Goal: Communication & Community: Connect with others

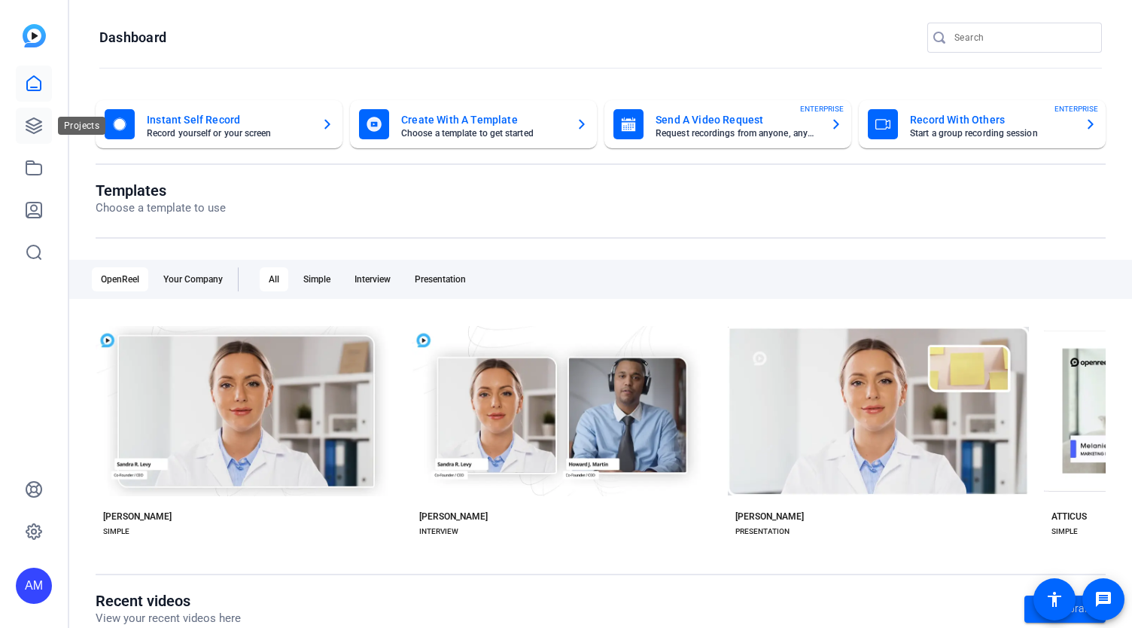
click at [30, 124] on icon at bounding box center [34, 126] width 18 height 18
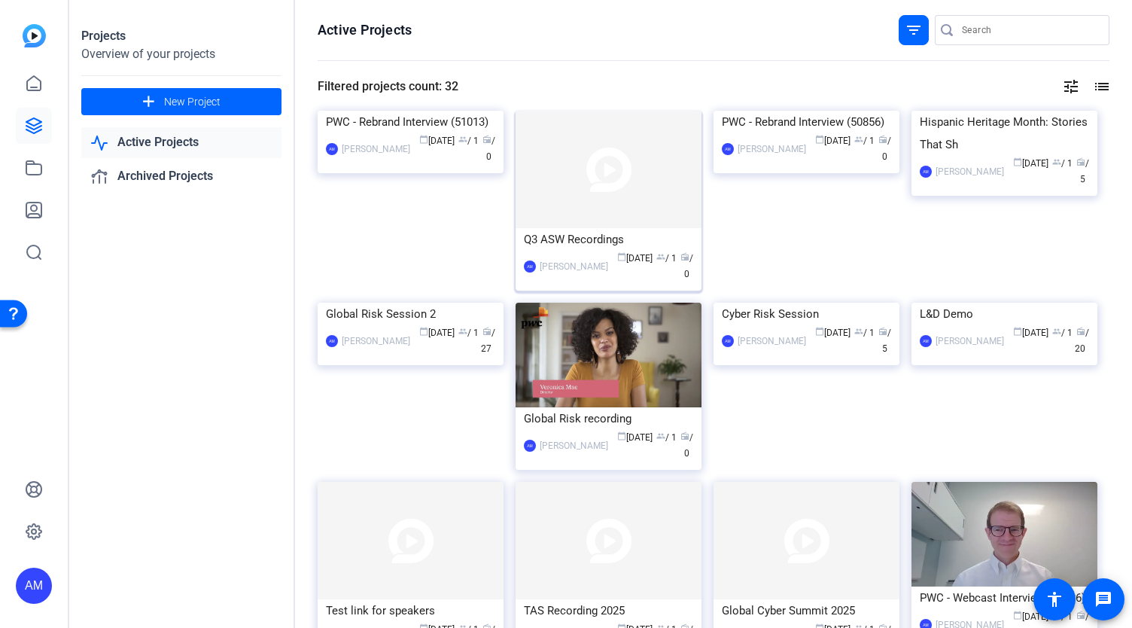
click at [638, 203] on img at bounding box center [609, 169] width 186 height 117
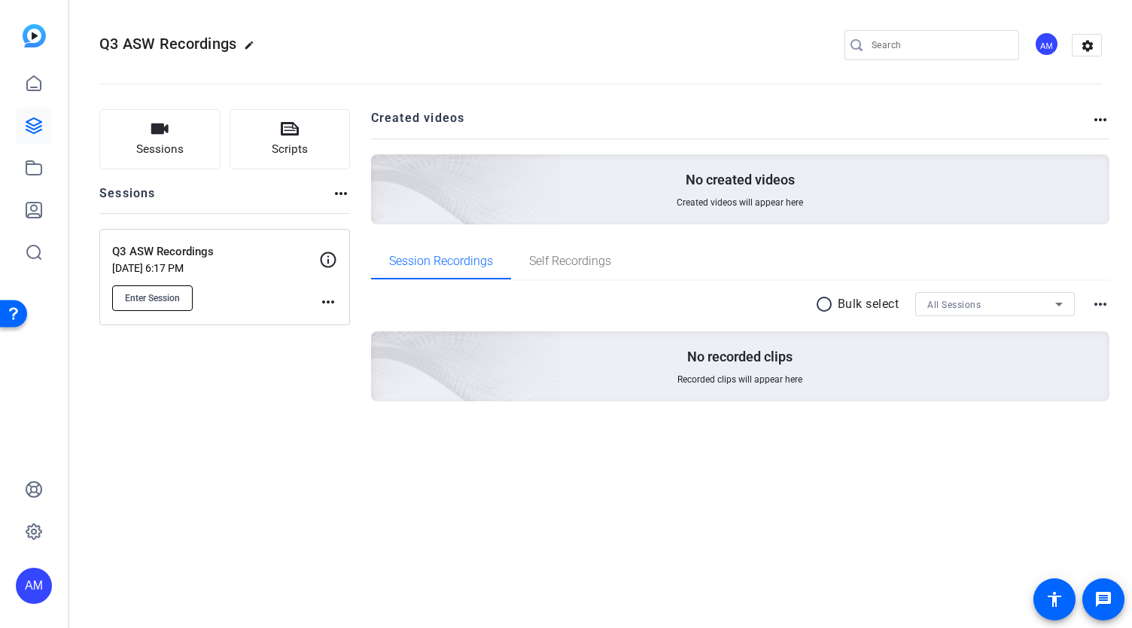
click at [151, 307] on button "Enter Session" at bounding box center [152, 298] width 81 height 26
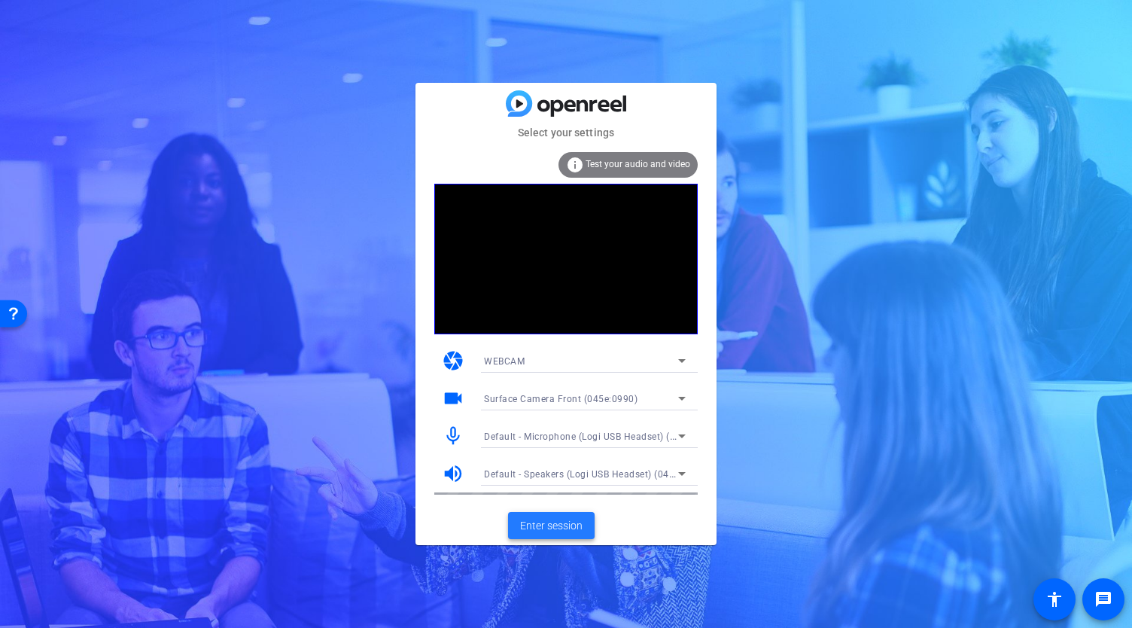
click at [558, 528] on span "Enter session" at bounding box center [551, 526] width 62 height 16
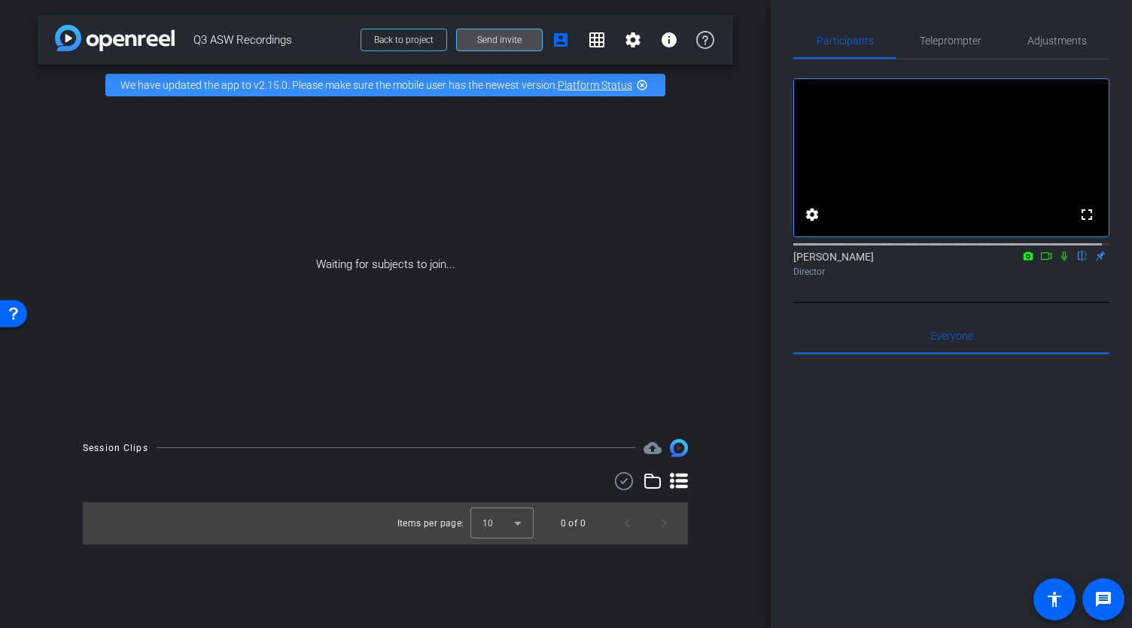
click at [504, 43] on span "Send invite" at bounding box center [499, 40] width 44 height 12
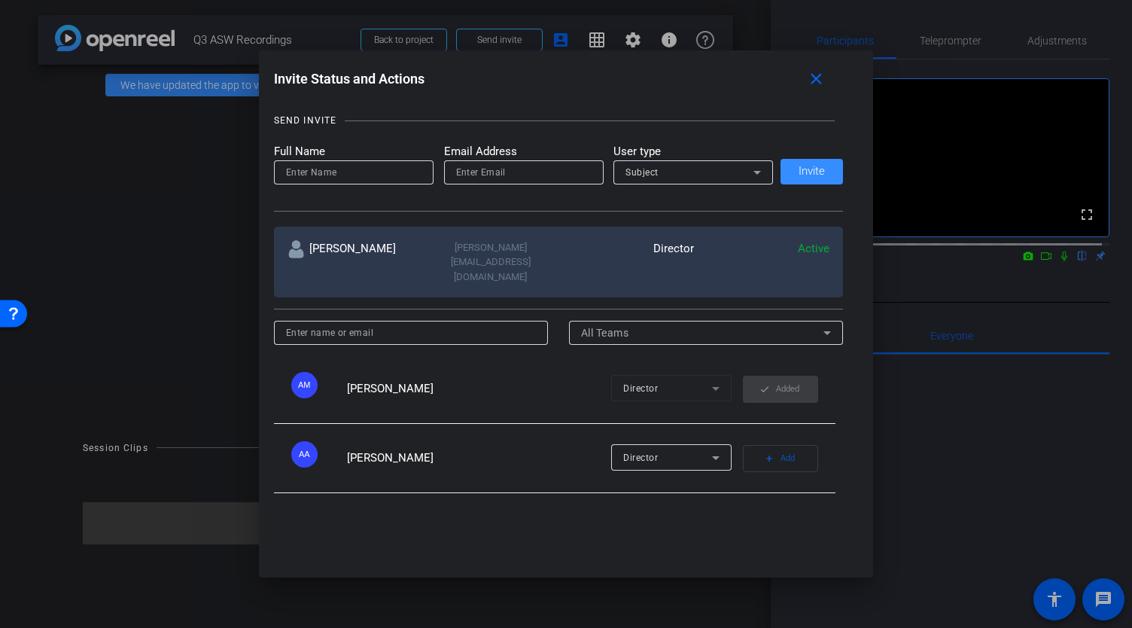
scroll to position [266, 0]
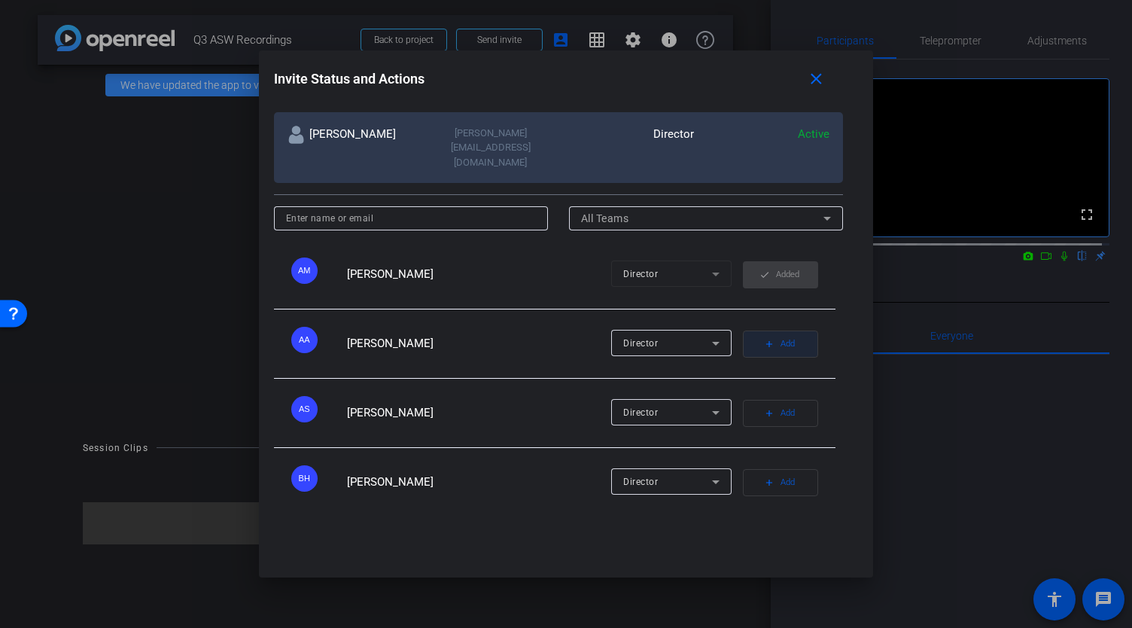
click at [780, 333] on span "Add" at bounding box center [787, 343] width 14 height 21
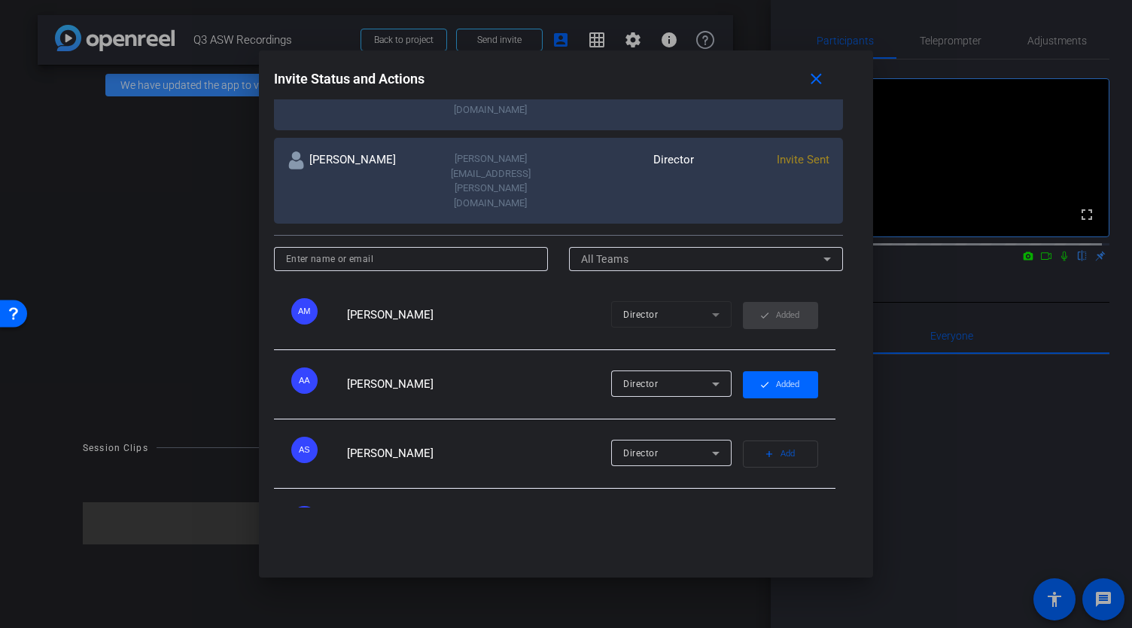
scroll to position [0, 0]
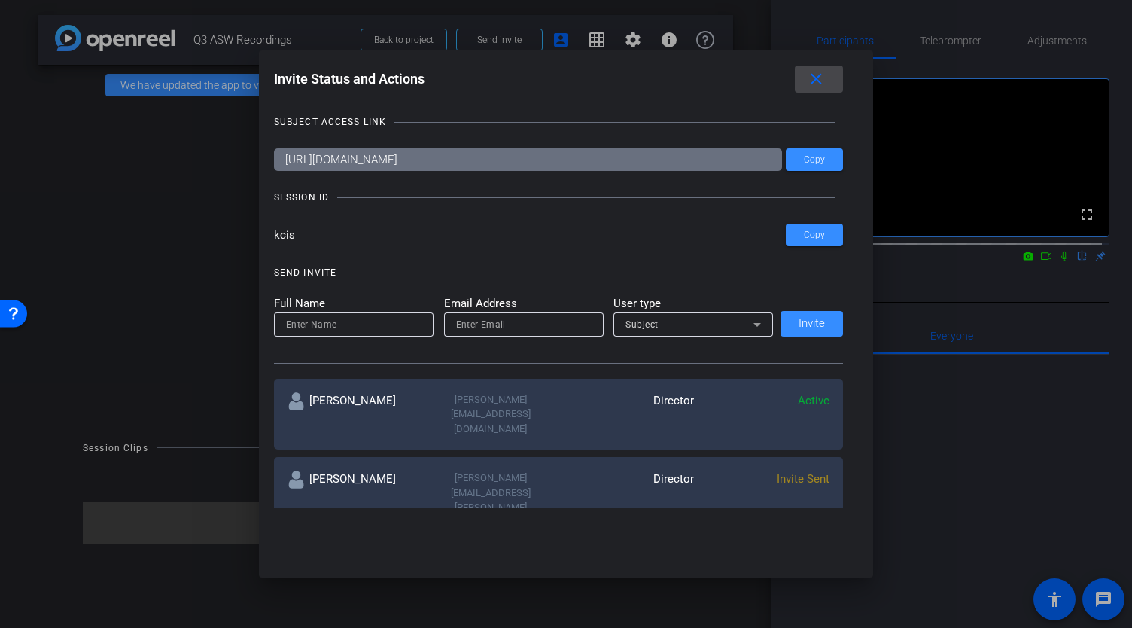
click at [0, 0] on mat-icon "close" at bounding box center [0, 0] width 0 height 0
